Goal: Task Accomplishment & Management: Manage account settings

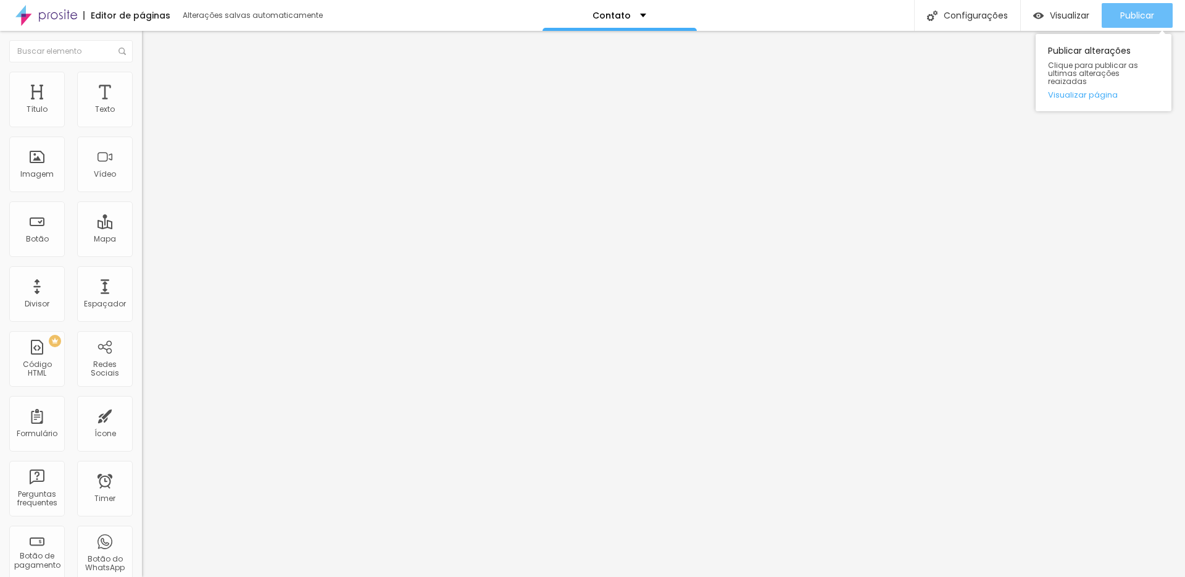
click at [1127, 14] on span "Publicar" at bounding box center [1137, 15] width 34 height 10
click at [1146, 16] on span "Publicar" at bounding box center [1137, 15] width 34 height 10
click at [67, 17] on img at bounding box center [46, 15] width 62 height 31
